Goal: Task Accomplishment & Management: Complete application form

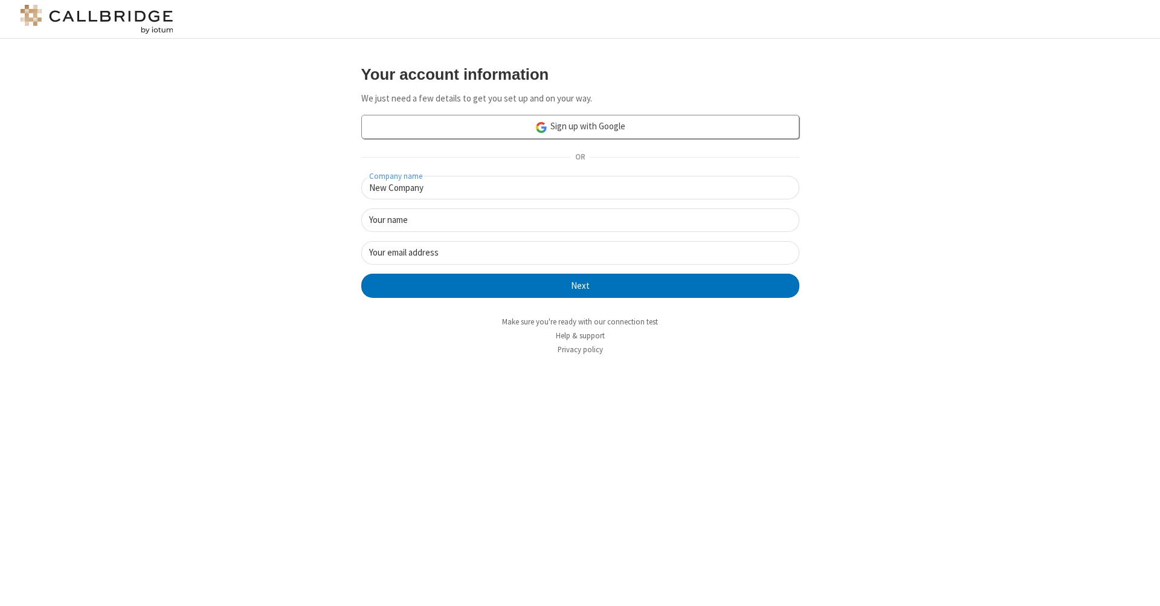
type input "New Company"
type input "New User"
type input "newUser@newUser.freesmackdown.b"
click at [580, 285] on button "Next" at bounding box center [580, 286] width 438 height 24
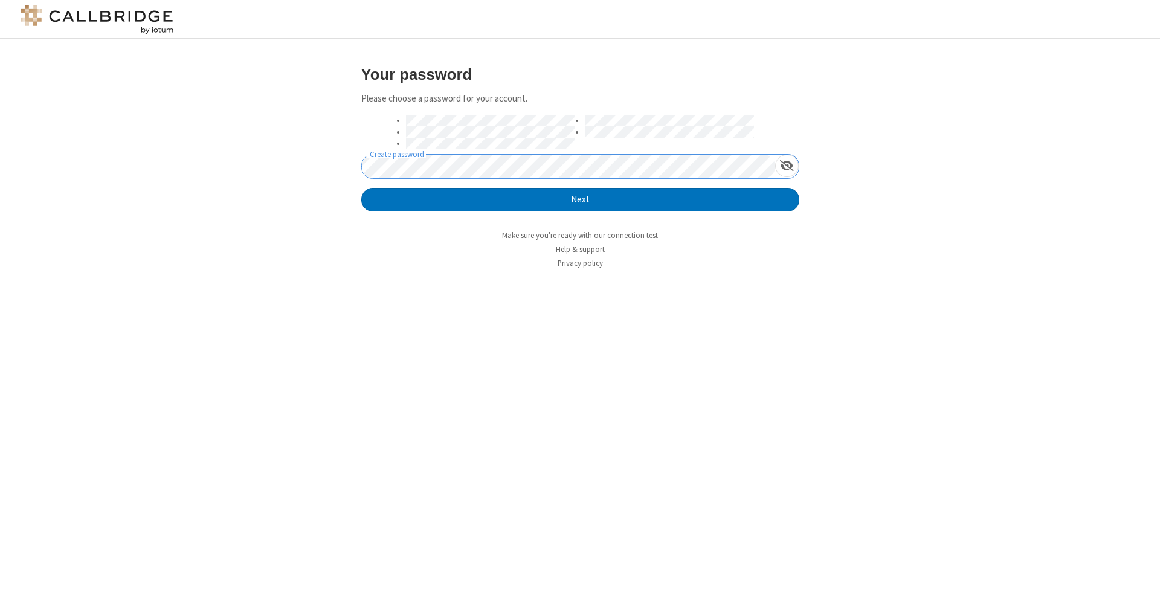
click at [580, 199] on button "Next" at bounding box center [580, 200] width 438 height 24
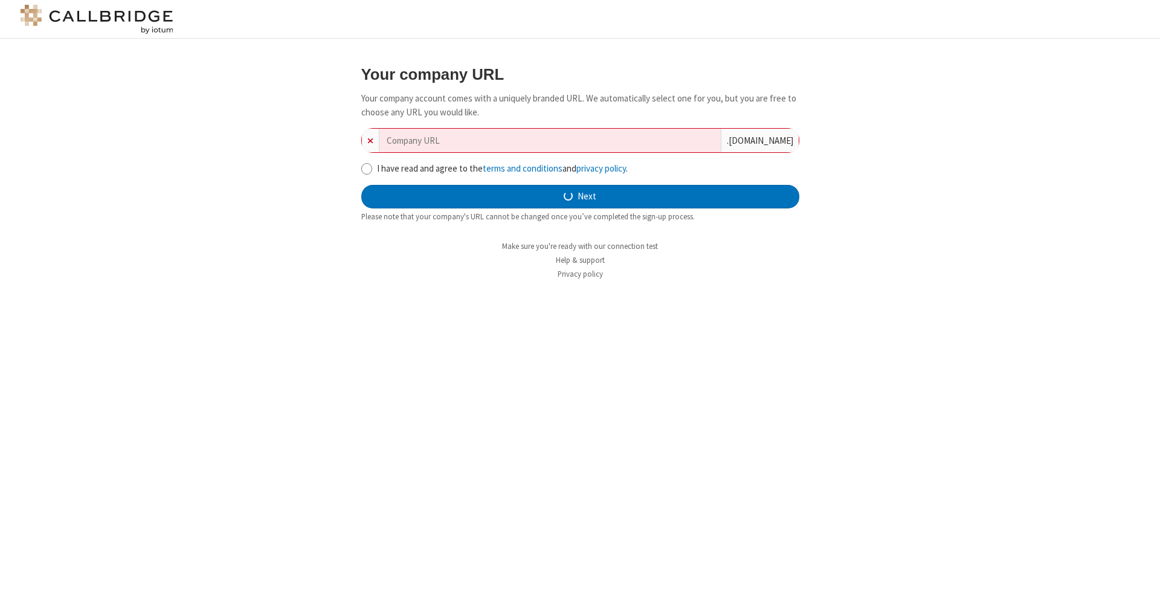
type input "new-company-bottom-line-23359"
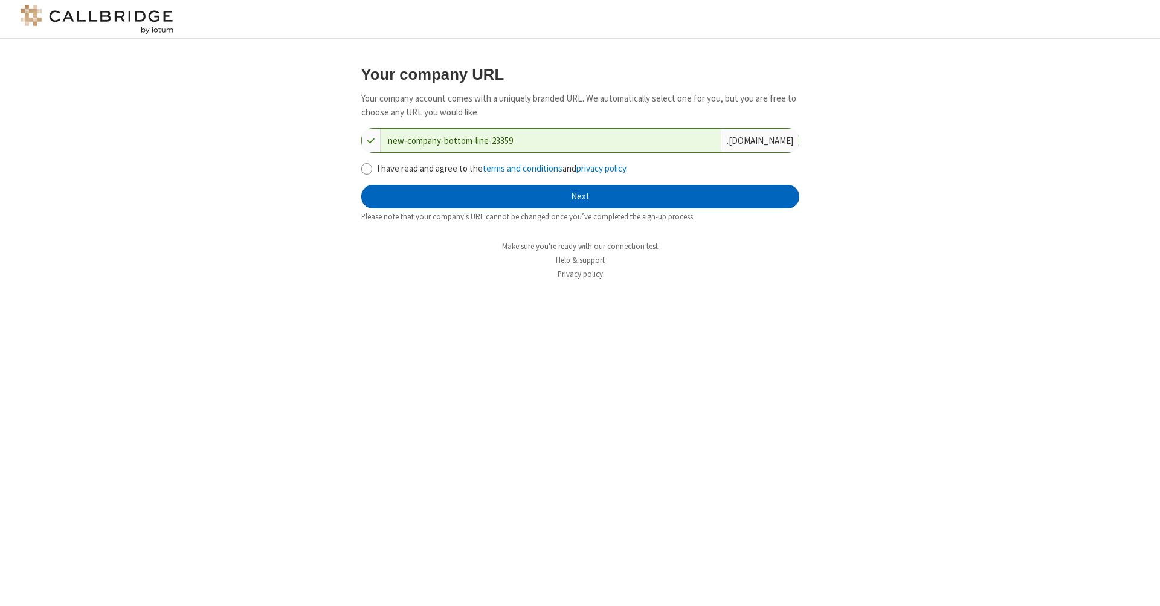
click at [580, 195] on button "Next" at bounding box center [580, 197] width 438 height 24
